Goal: Task Accomplishment & Management: Use online tool/utility

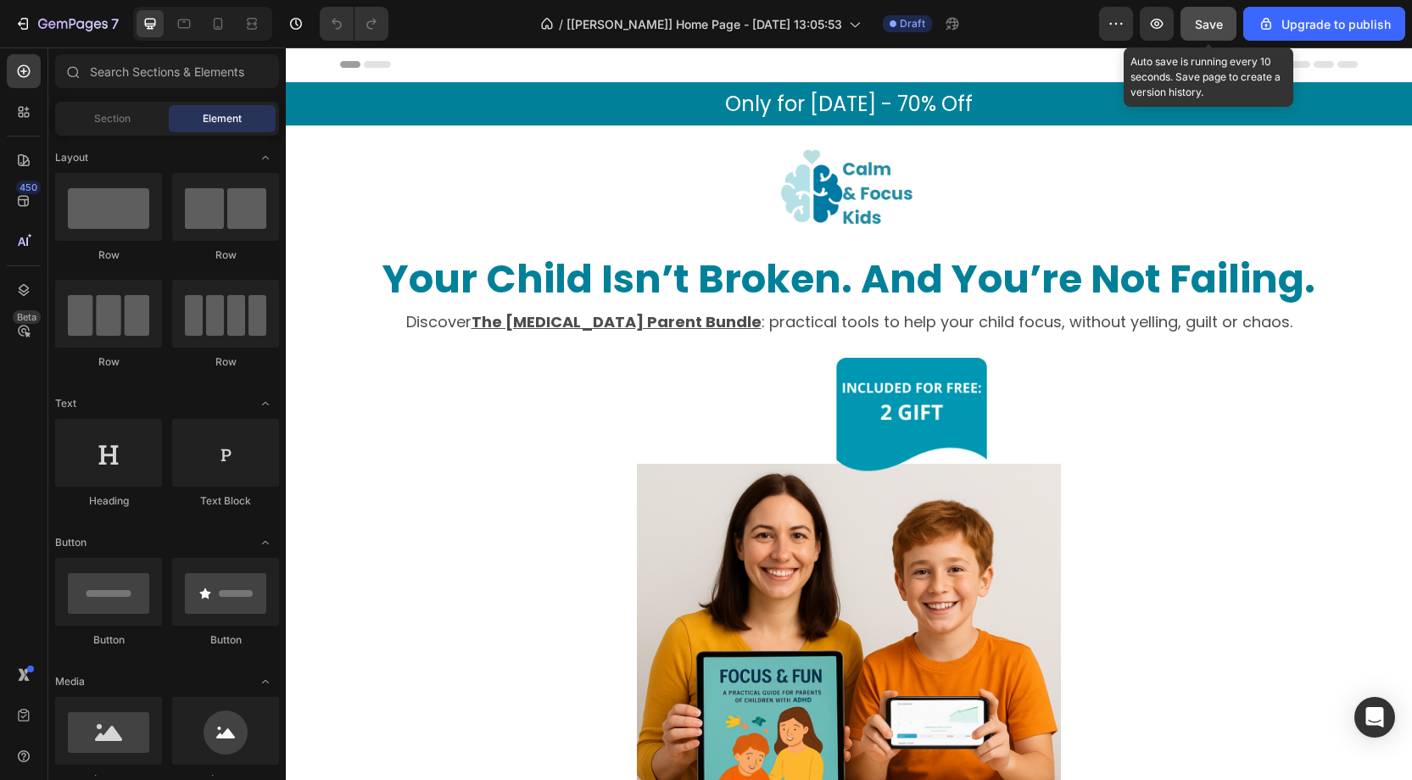
drag, startPoint x: 1206, startPoint y: 22, endPoint x: 1183, endPoint y: 25, distance: 23.0
click at [1206, 23] on span "Save" at bounding box center [1209, 24] width 28 height 14
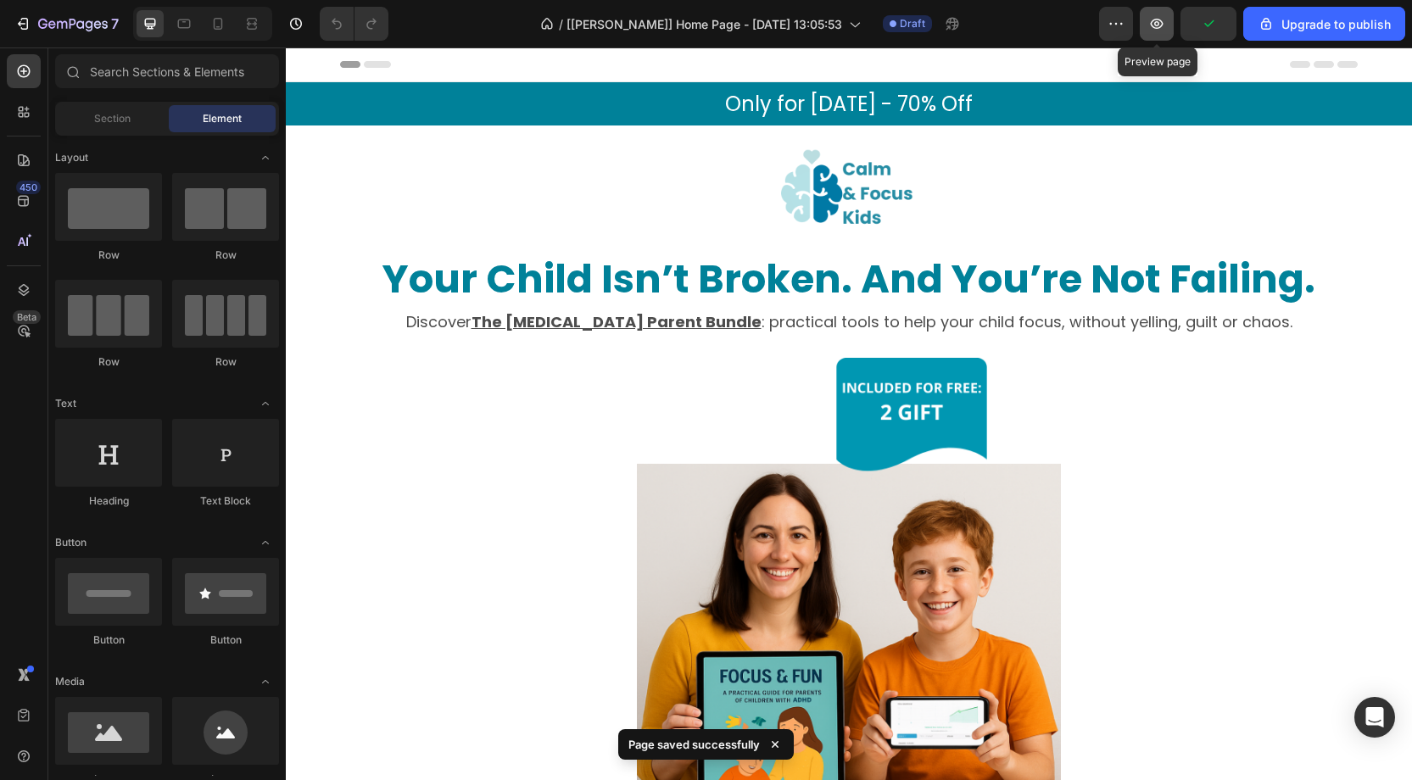
click at [1165, 26] on icon "button" at bounding box center [1156, 23] width 17 height 17
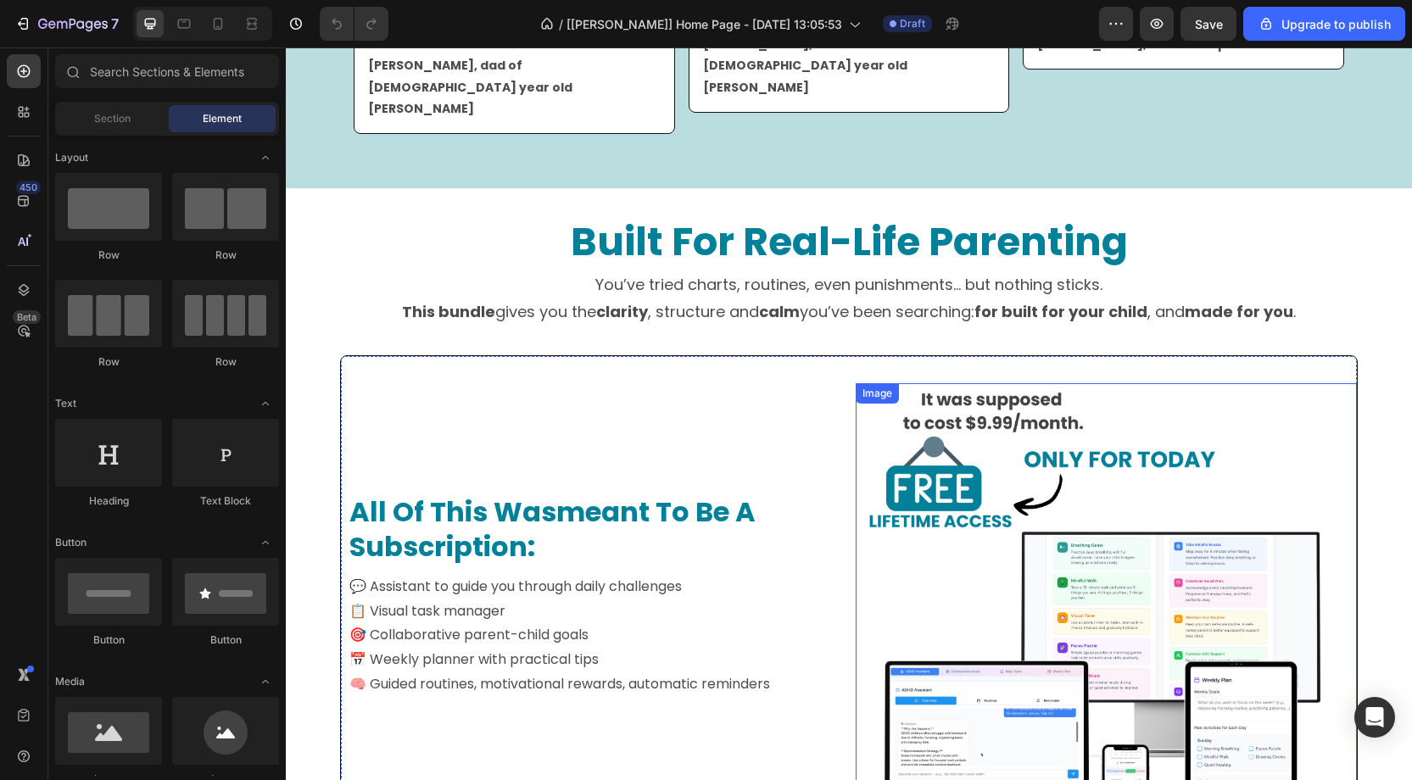
scroll to position [1124, 0]
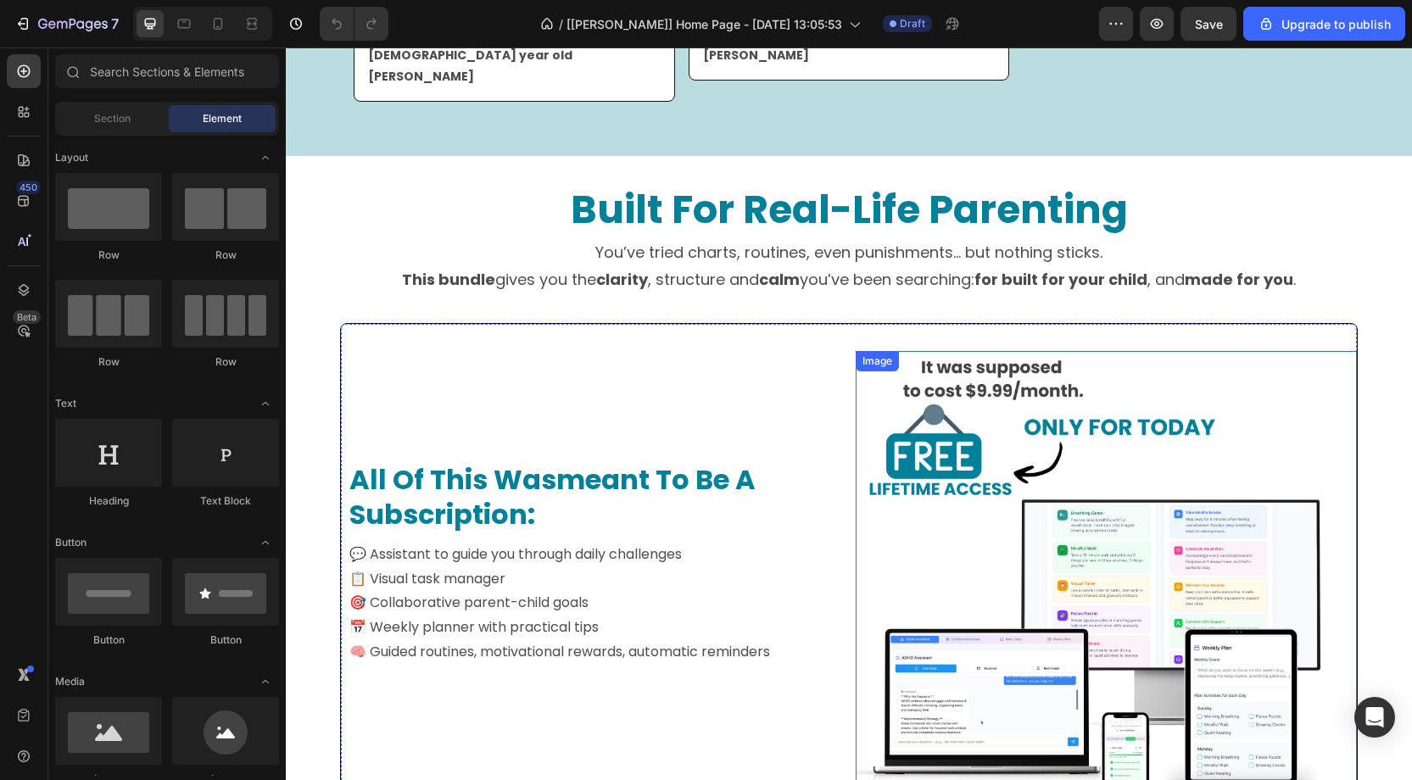
click at [1018, 489] on img at bounding box center [1093, 588] width 474 height 474
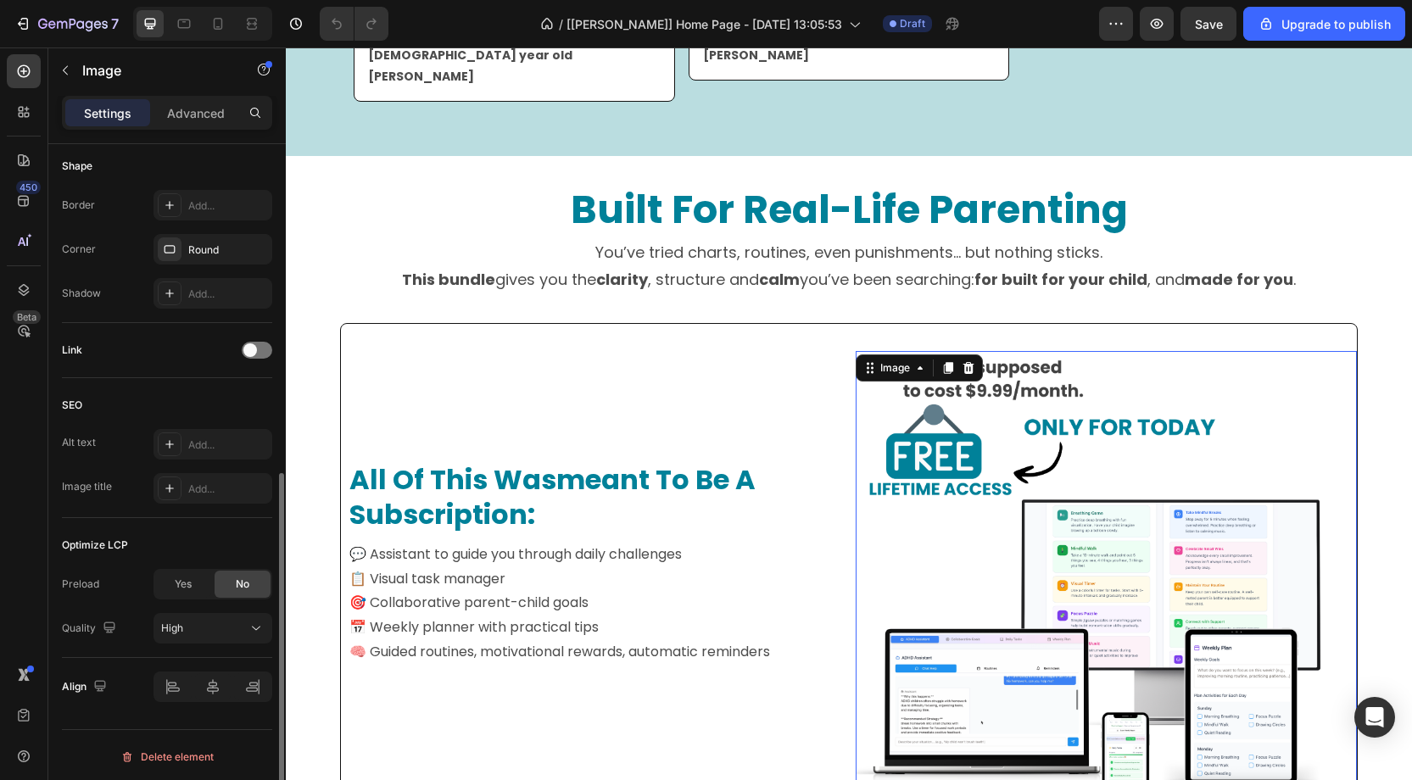
click at [186, 578] on span "Yes" at bounding box center [183, 584] width 17 height 15
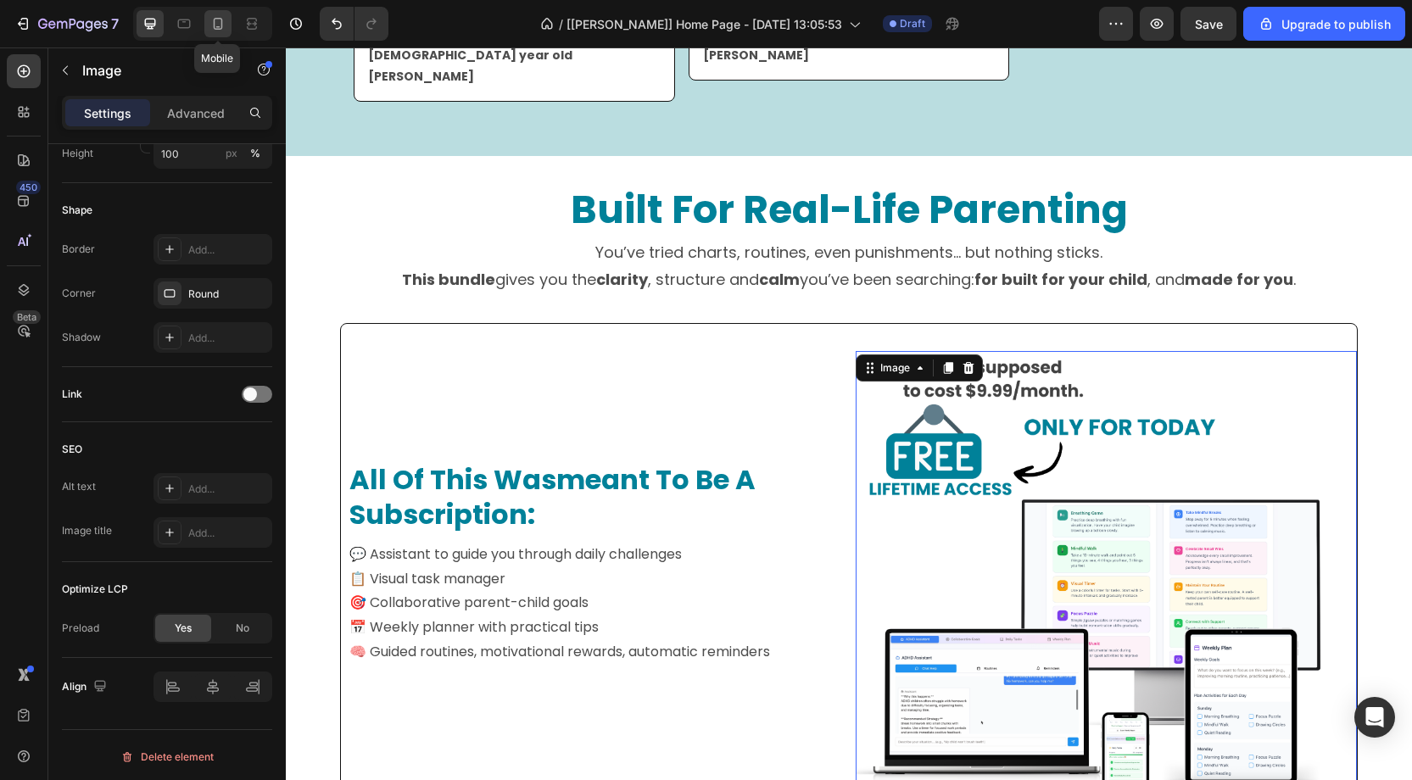
click at [222, 26] on icon at bounding box center [217, 23] width 17 height 17
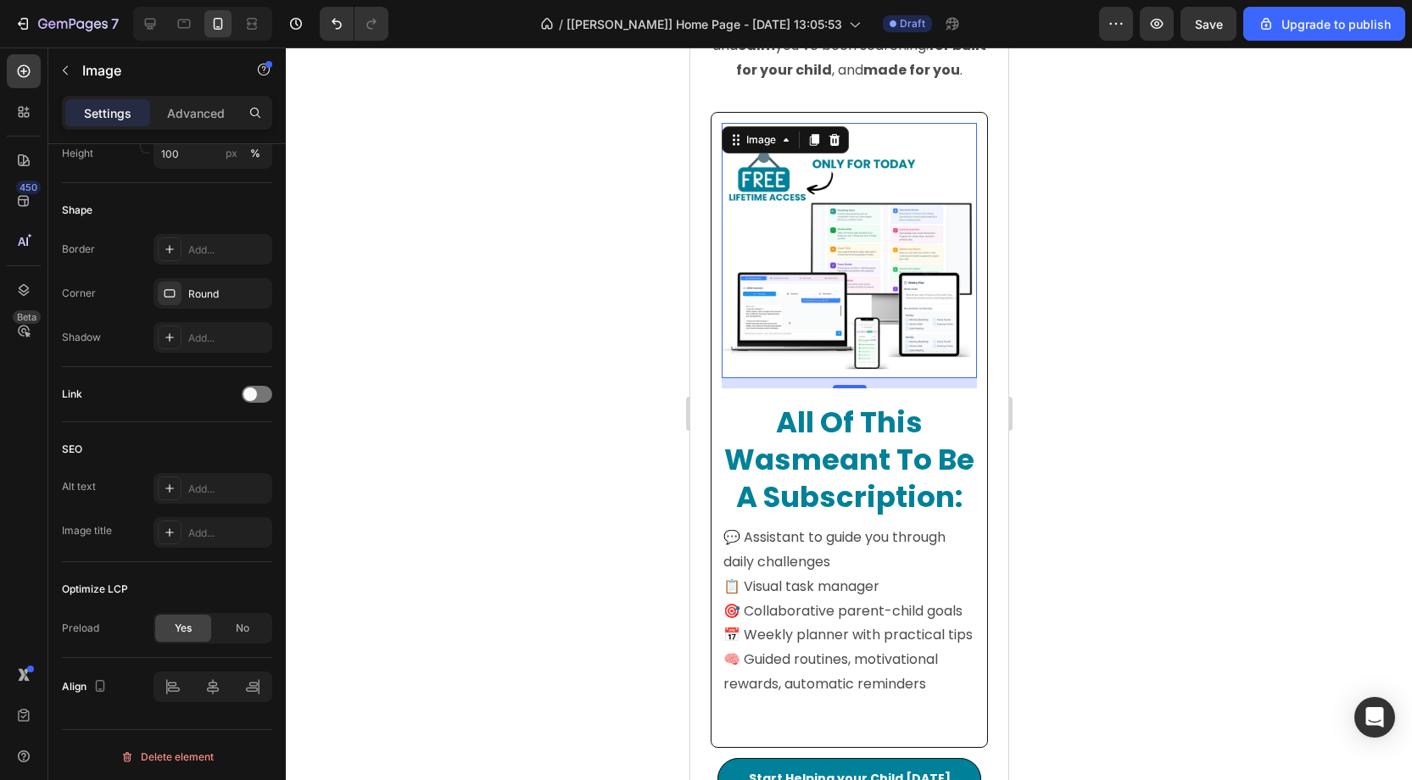
scroll to position [1716, 0]
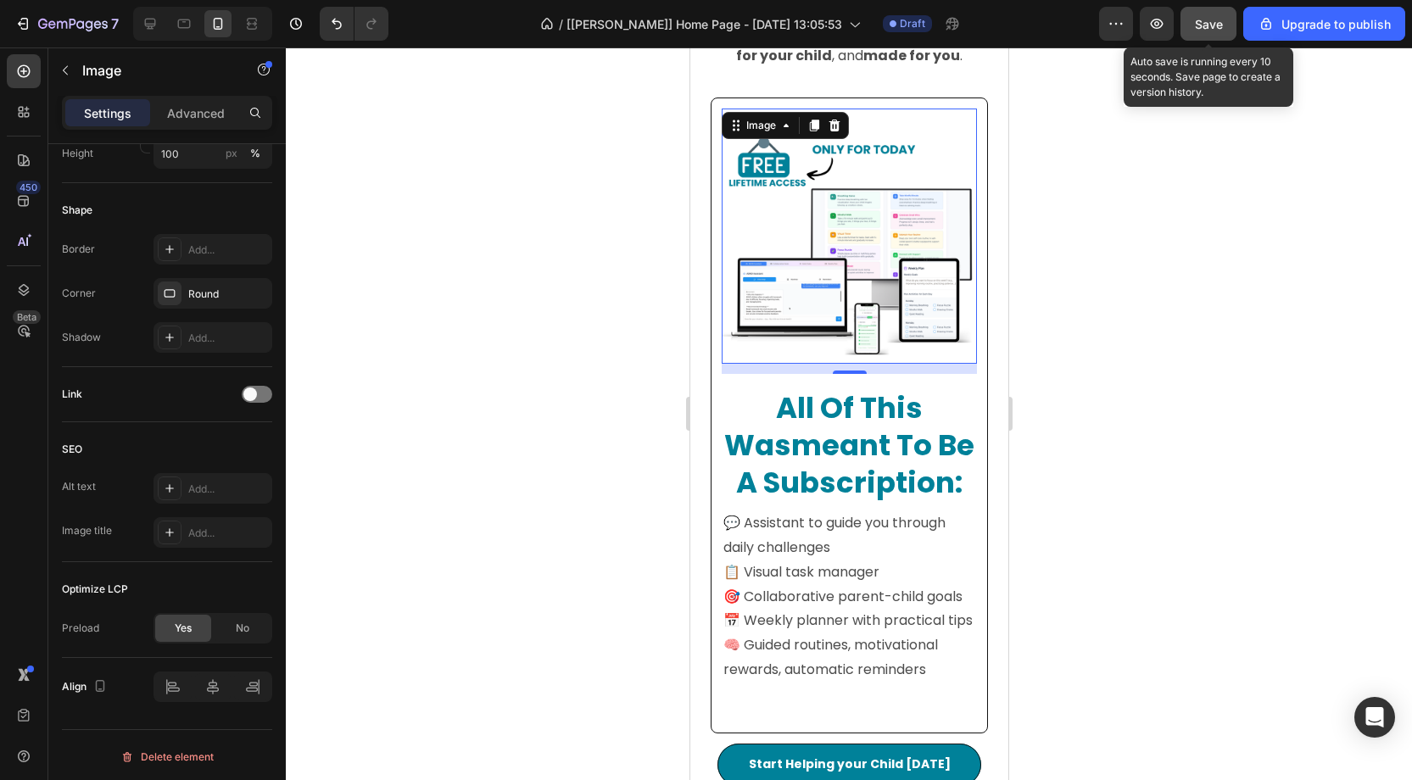
click at [1204, 33] on button "Save" at bounding box center [1209, 24] width 56 height 34
